Goal: Task Accomplishment & Management: Use online tool/utility

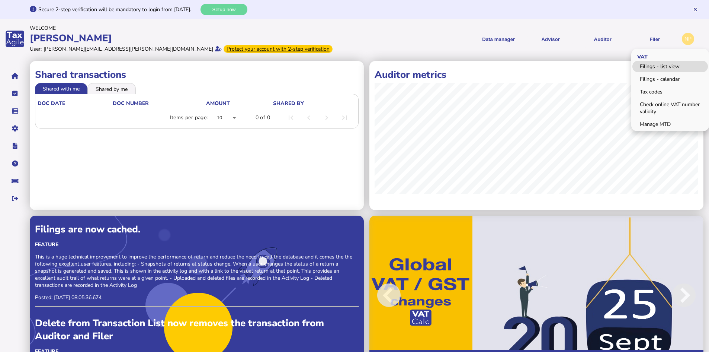
click at [666, 65] on link "Filings - list view" at bounding box center [671, 67] width 76 height 12
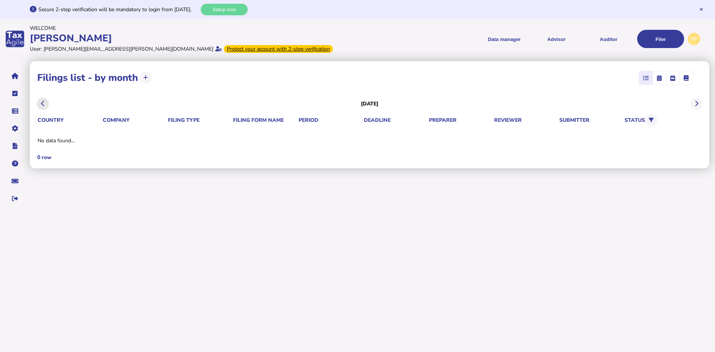
click at [44, 103] on icon at bounding box center [43, 103] width 4 height 0
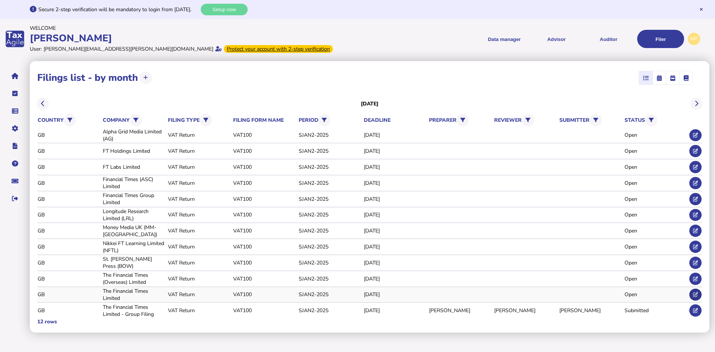
click at [694, 293] on icon at bounding box center [695, 294] width 5 height 5
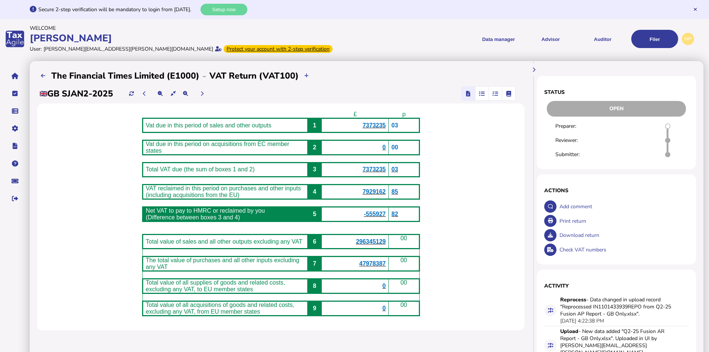
click at [482, 93] on icon "button" at bounding box center [482, 93] width 6 height 0
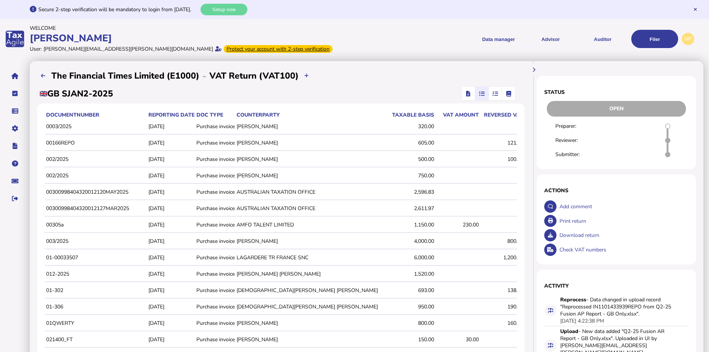
click at [496, 93] on icon "button" at bounding box center [496, 93] width 6 height 0
